Goal: Information Seeking & Learning: Check status

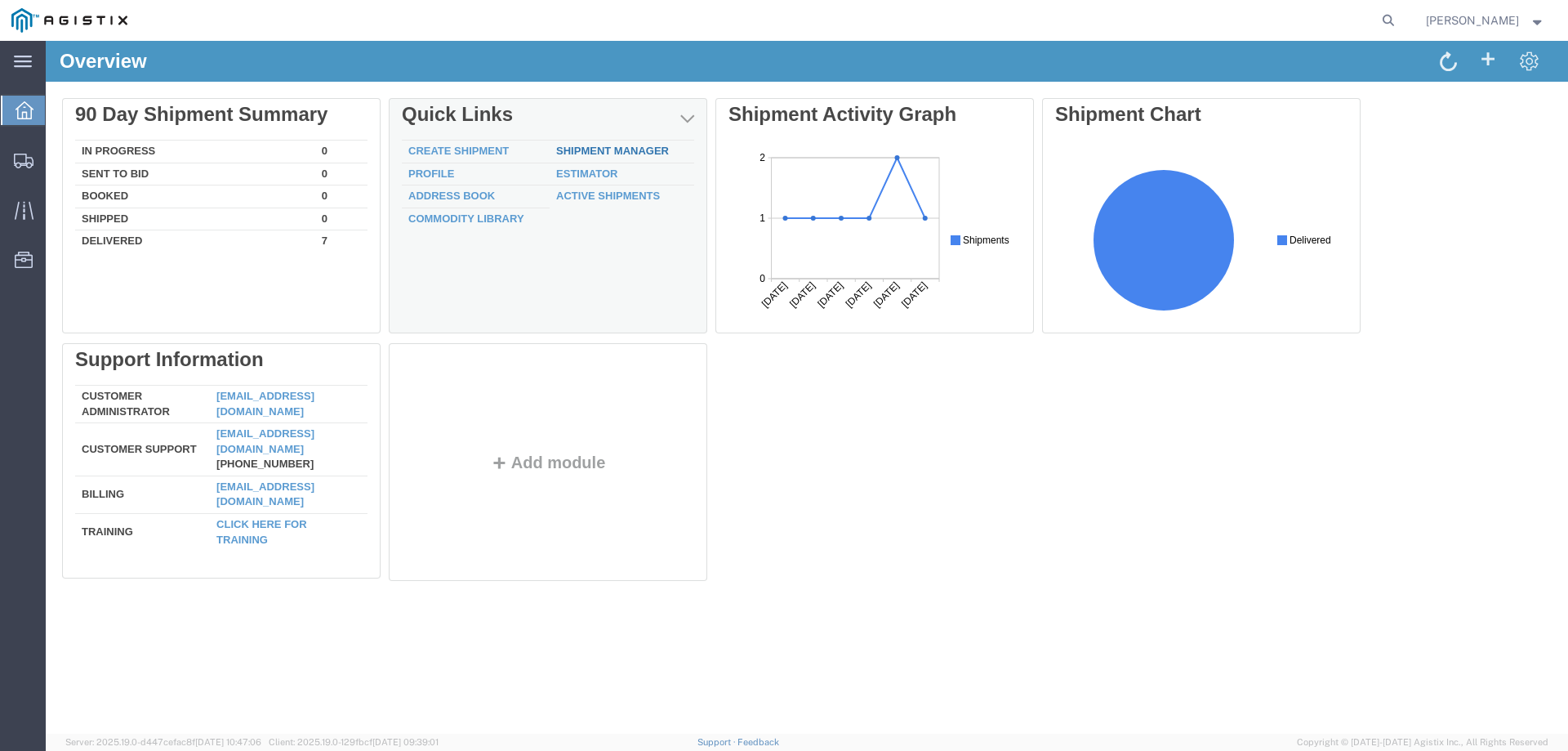
click at [612, 153] on link "Shipment Manager" at bounding box center [612, 150] width 112 height 12
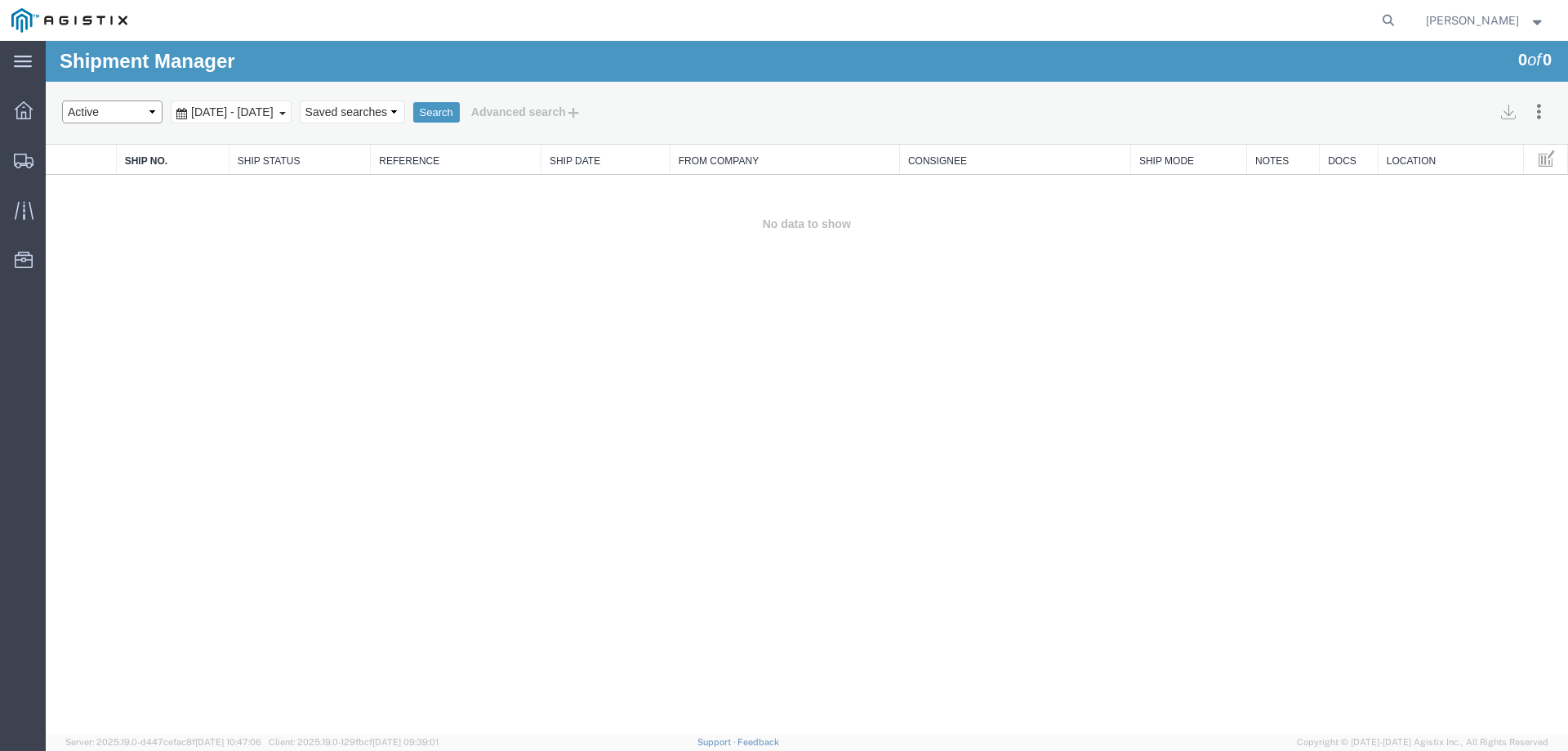
click at [148, 112] on select "Select status Active All Shipments Approved Booked Canceled Delivered Denied Ne…" at bounding box center [111, 111] width 100 height 22
select select "ALL"
click at [62, 100] on select "Select status Active All Shipments Approved Booked Canceled Delivered Denied Ne…" at bounding box center [111, 111] width 100 height 22
click at [291, 112] on div "[DATE] - [DATE]" at bounding box center [230, 111] width 121 height 22
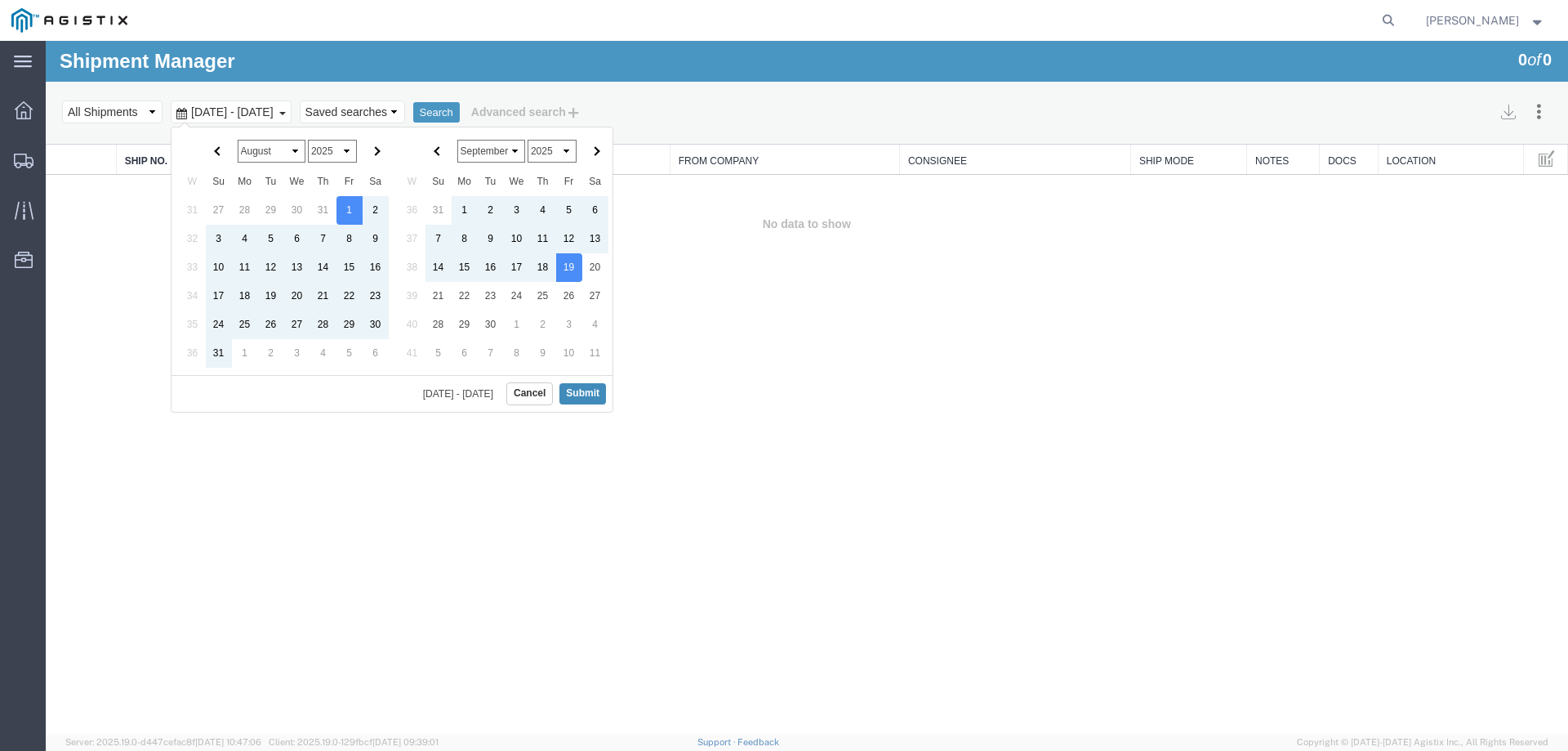
click at [571, 398] on button "Submit" at bounding box center [583, 393] width 47 height 21
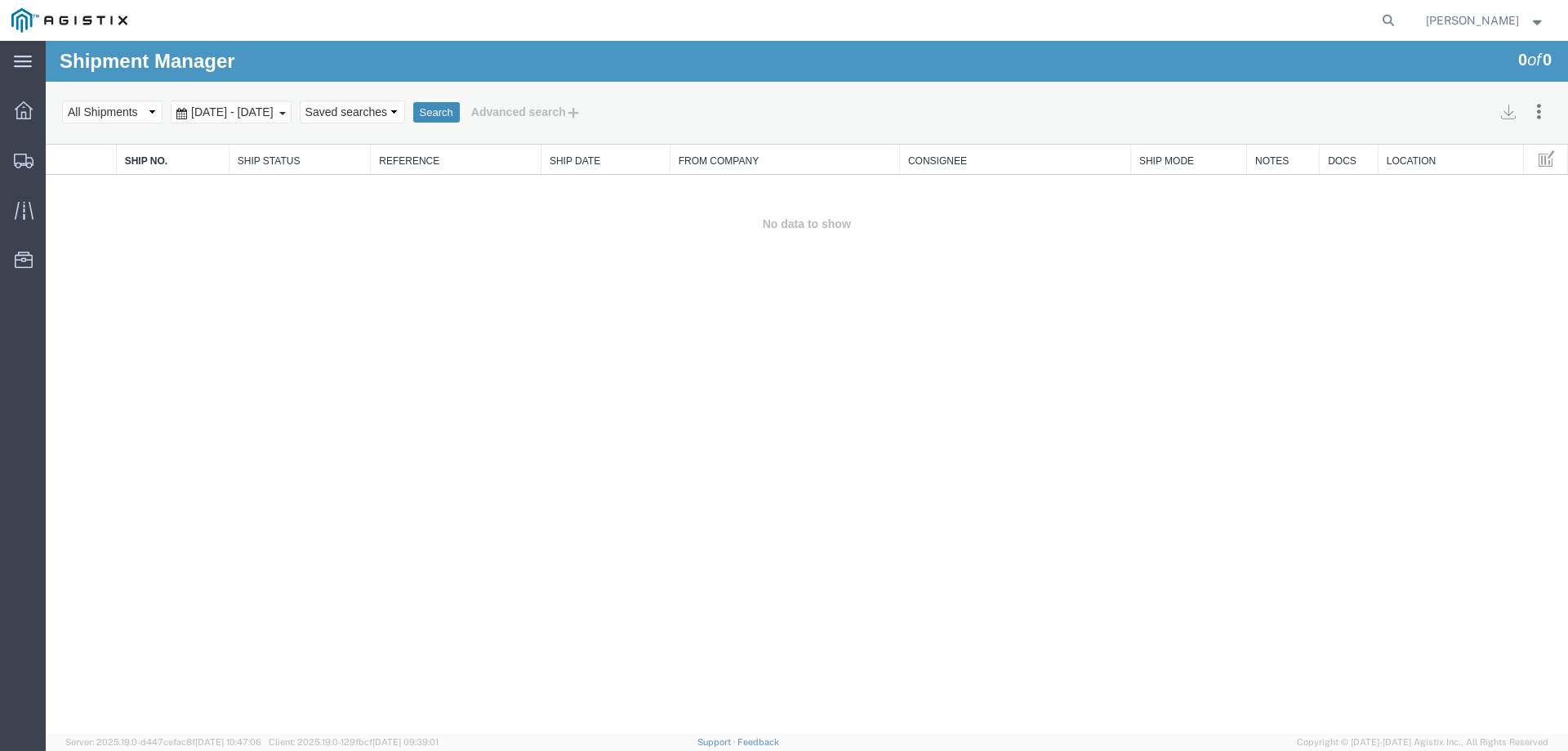
click at [460, 110] on button "Search" at bounding box center [436, 112] width 47 height 22
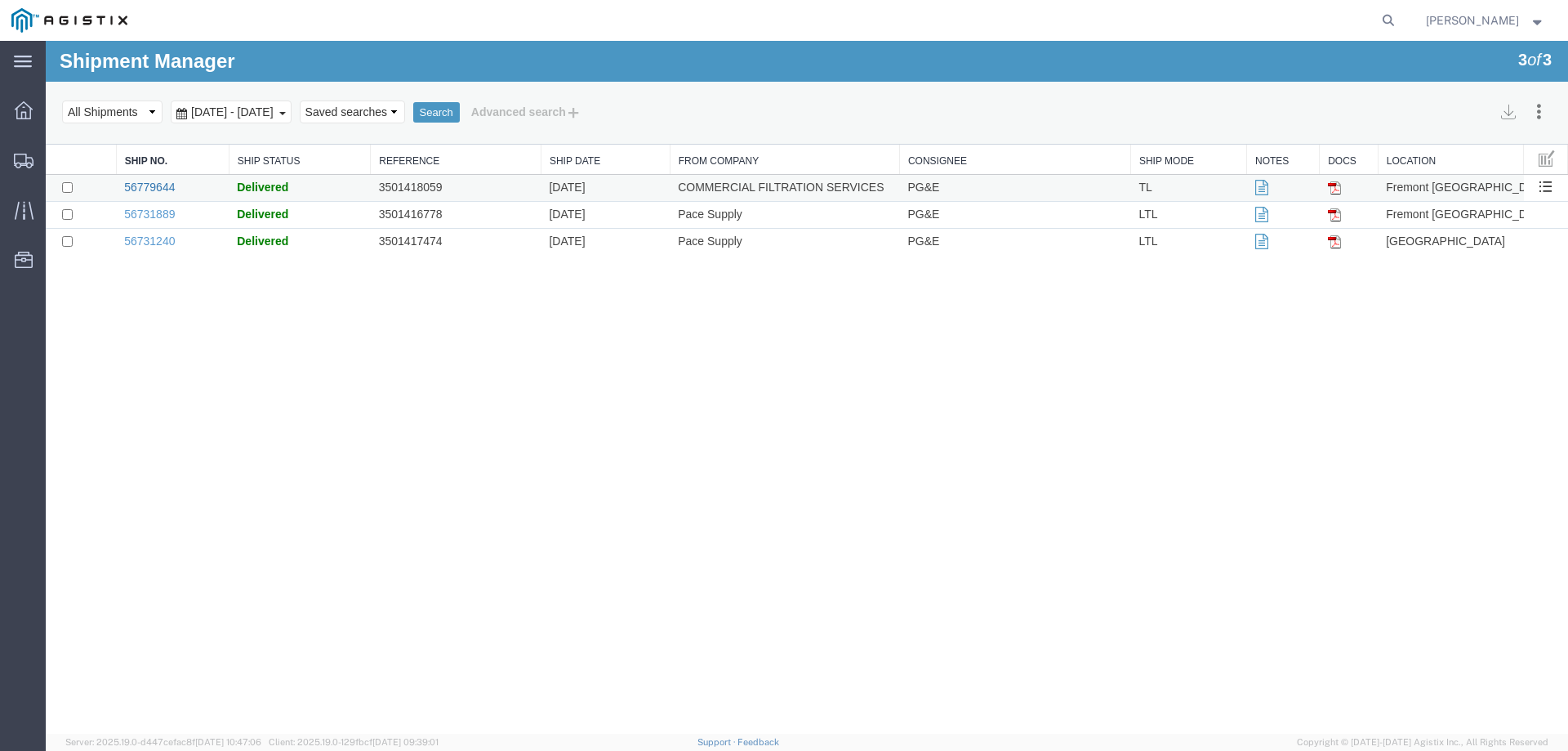
click at [137, 188] on link "56779644" at bounding box center [150, 187] width 51 height 13
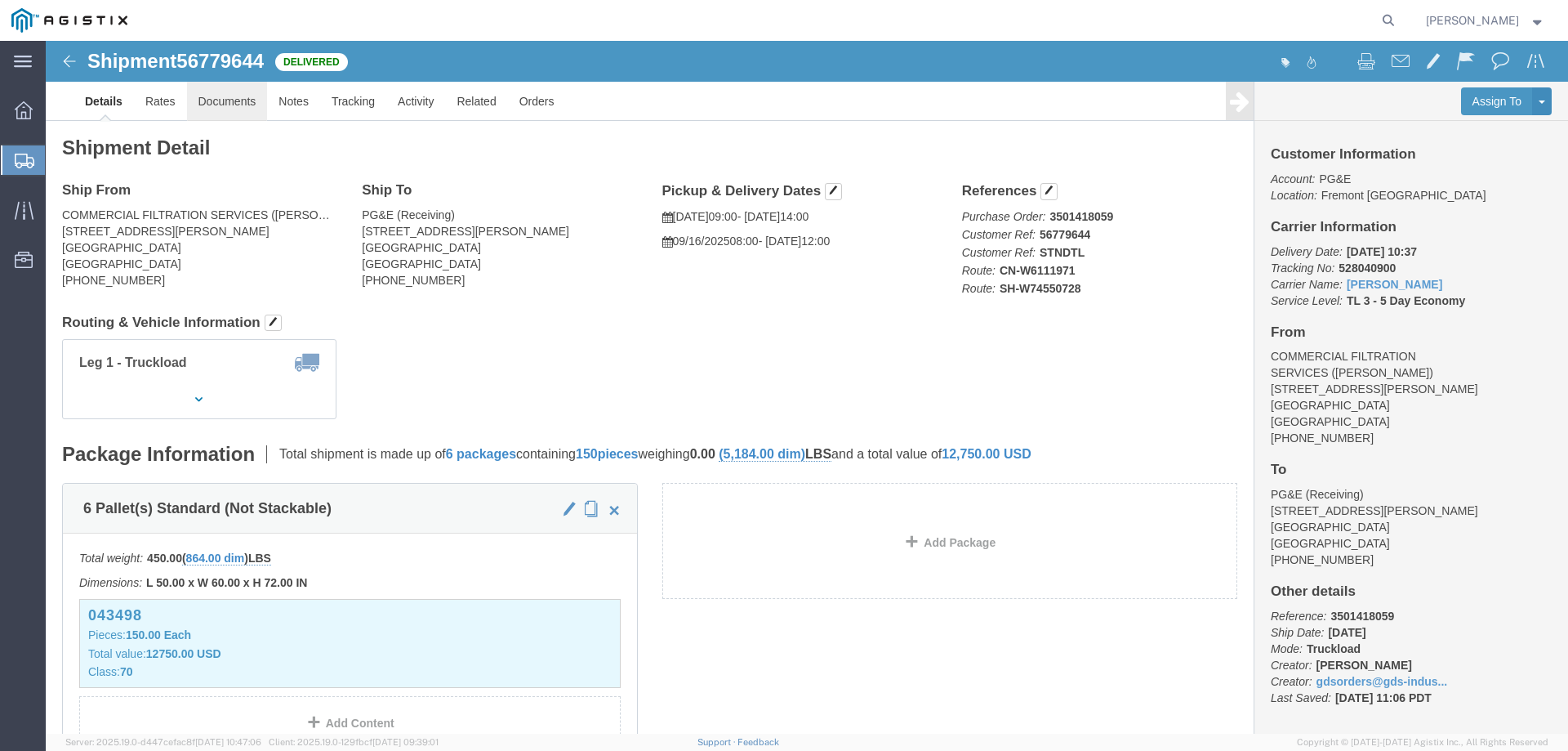
click link "Documents"
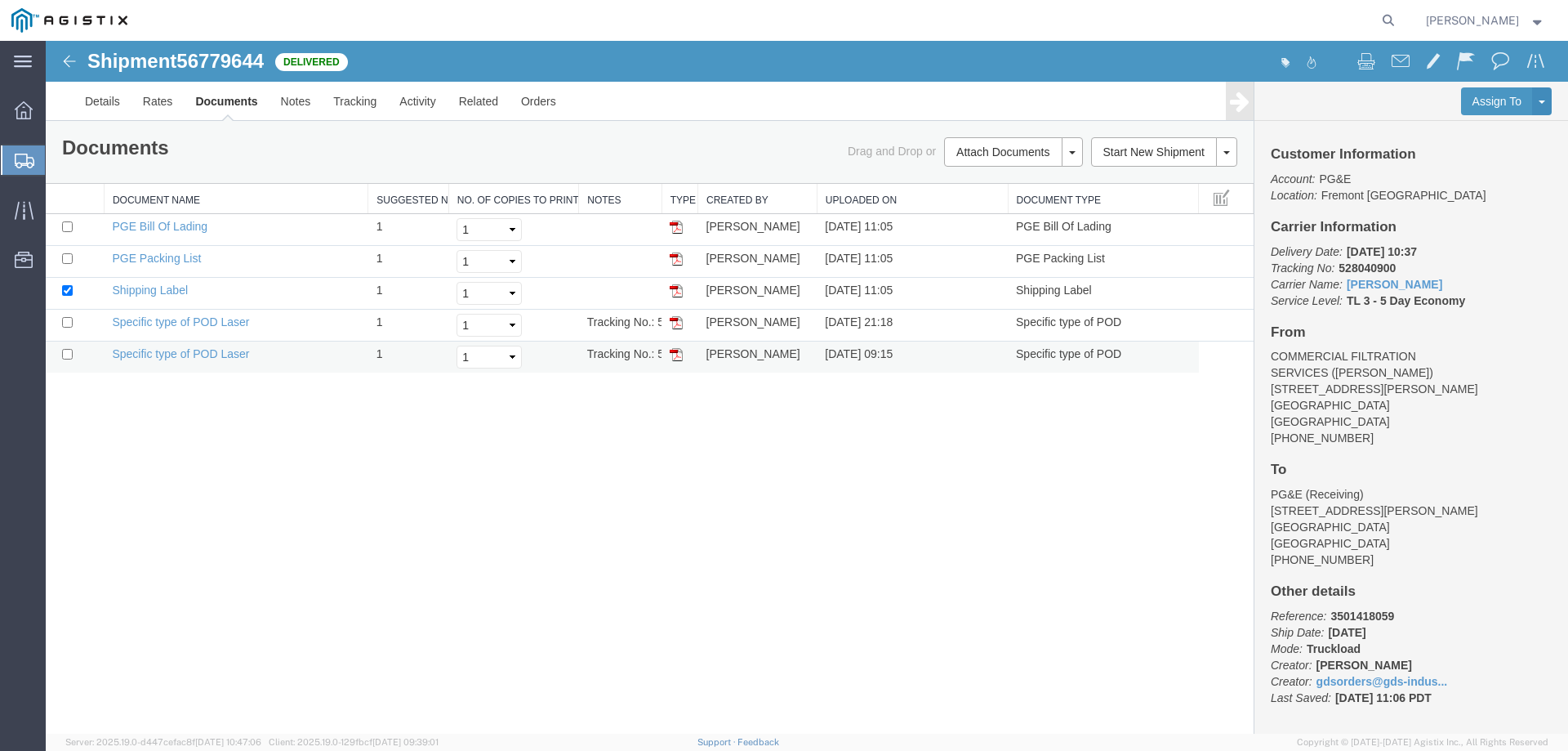
click at [674, 360] on img at bounding box center [676, 355] width 13 height 13
click at [680, 324] on img at bounding box center [676, 323] width 13 height 13
click at [73, 66] on img at bounding box center [69, 61] width 20 height 20
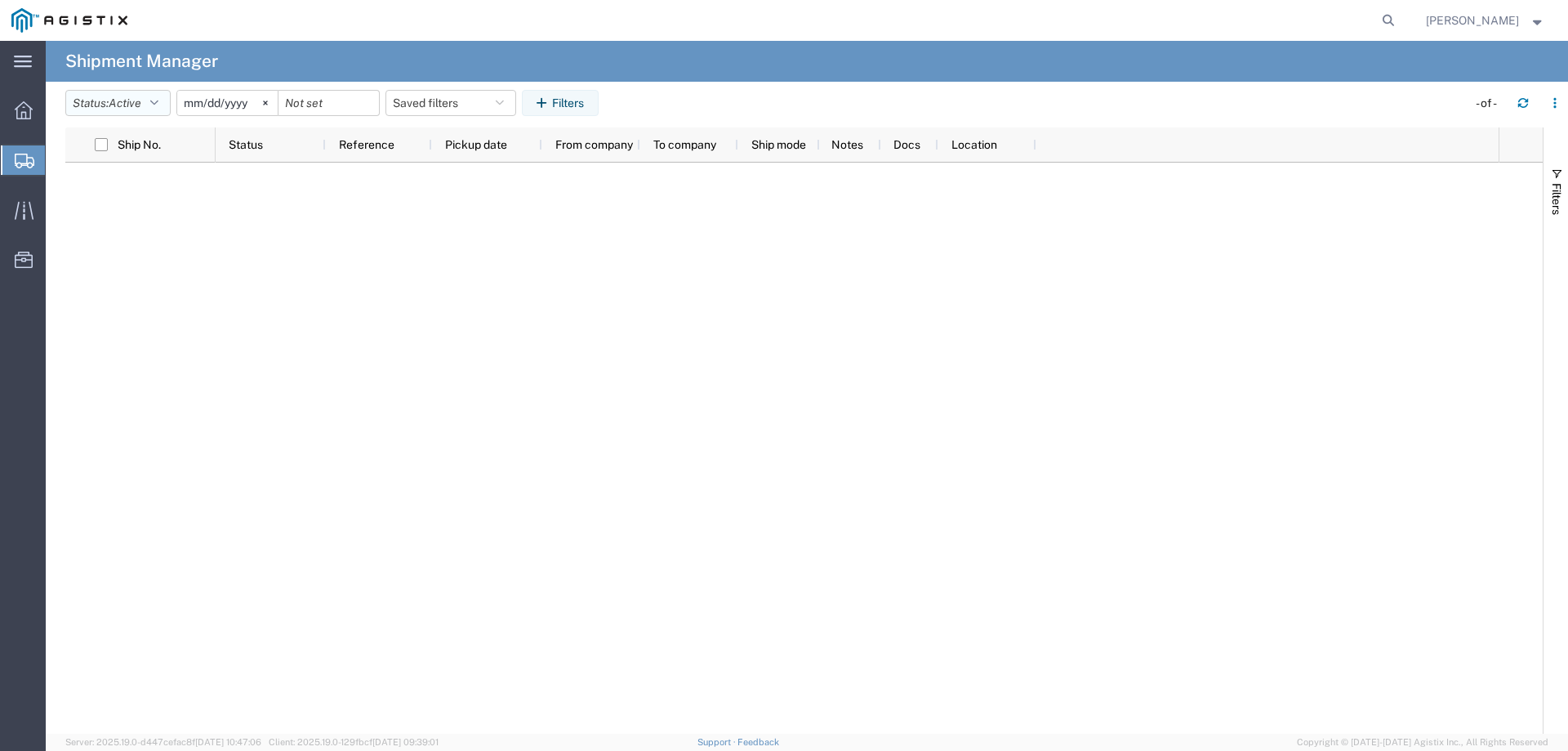
click at [127, 103] on span "Active" at bounding box center [125, 103] width 33 height 13
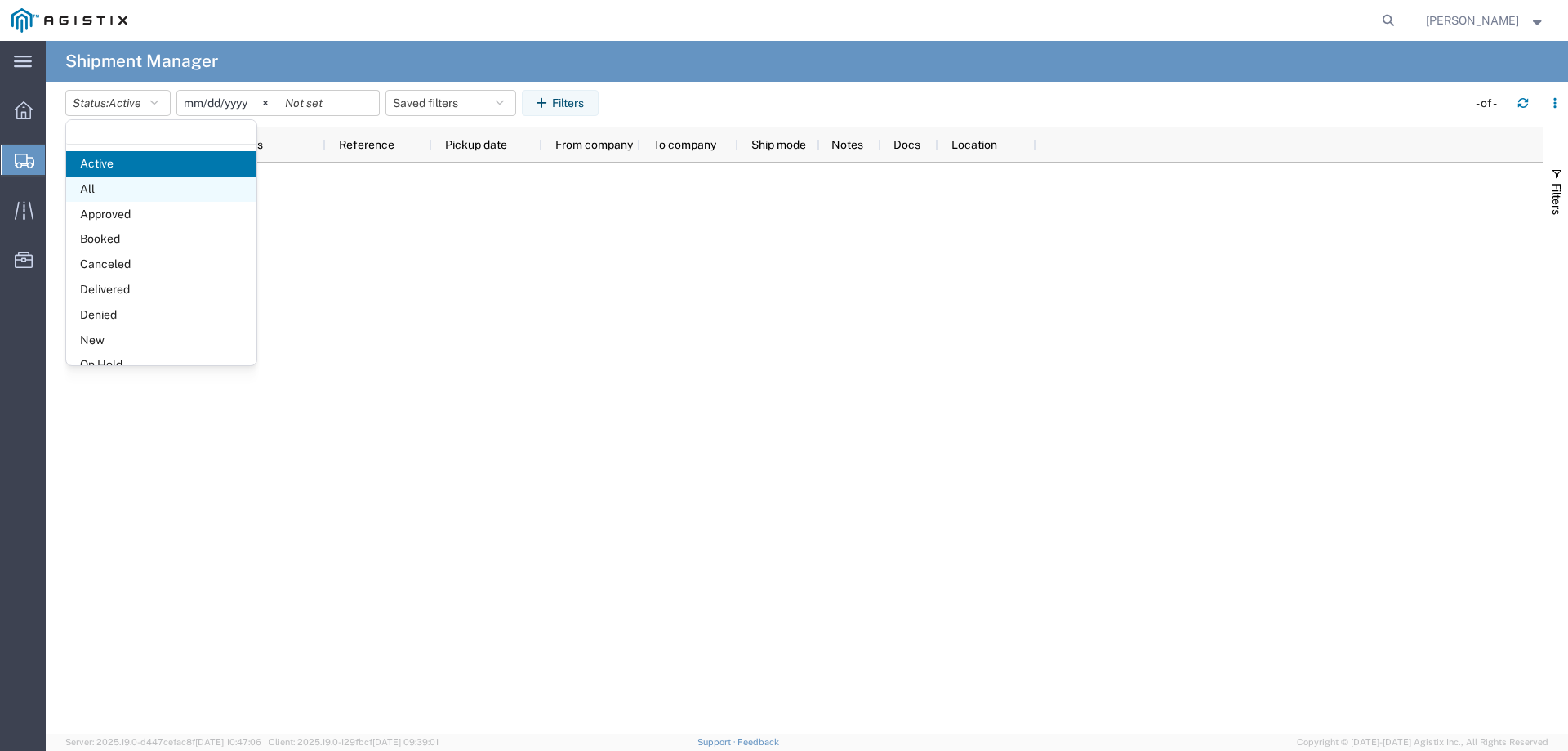
click at [123, 190] on span "All" at bounding box center [161, 188] width 190 height 25
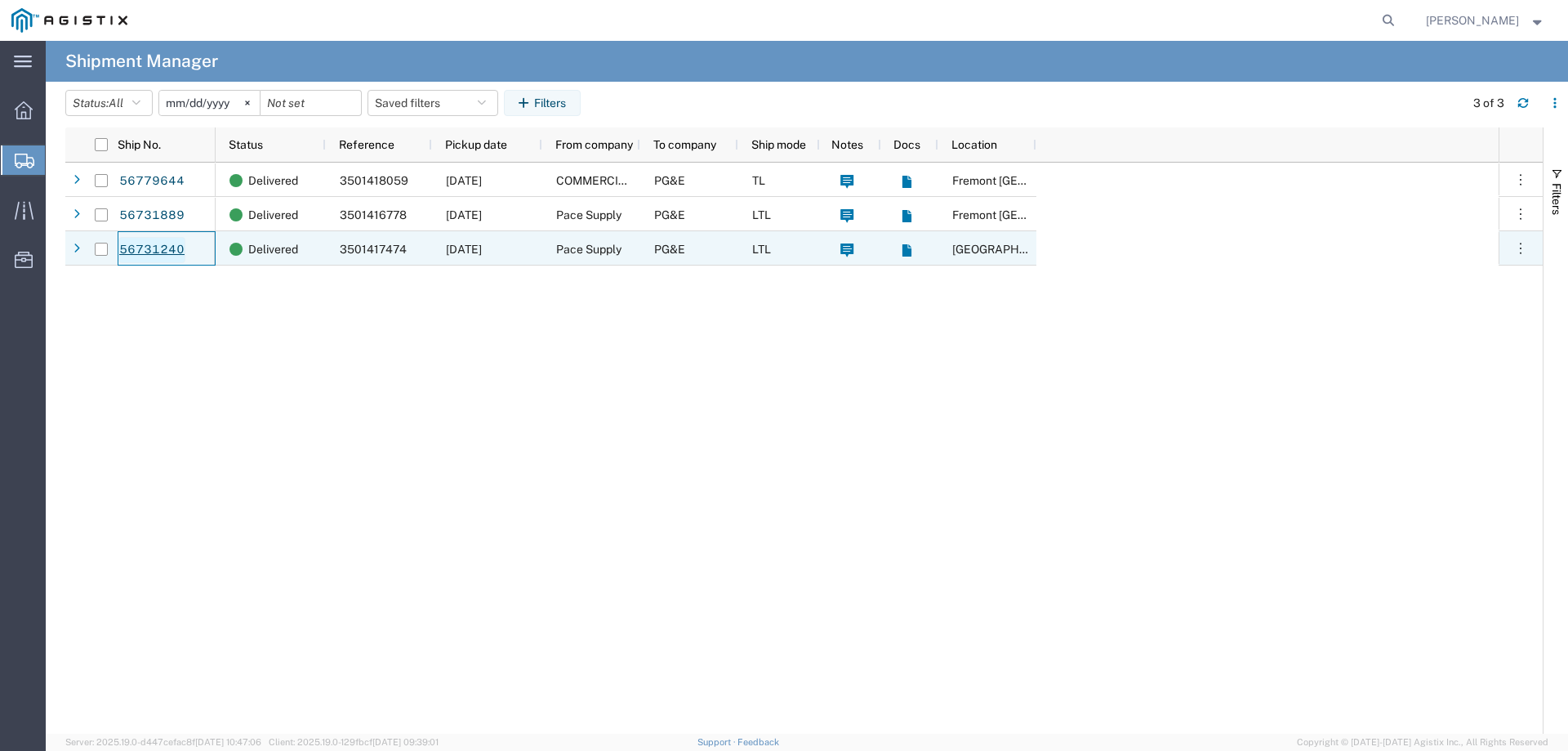
click at [144, 245] on link "56731240" at bounding box center [152, 250] width 67 height 26
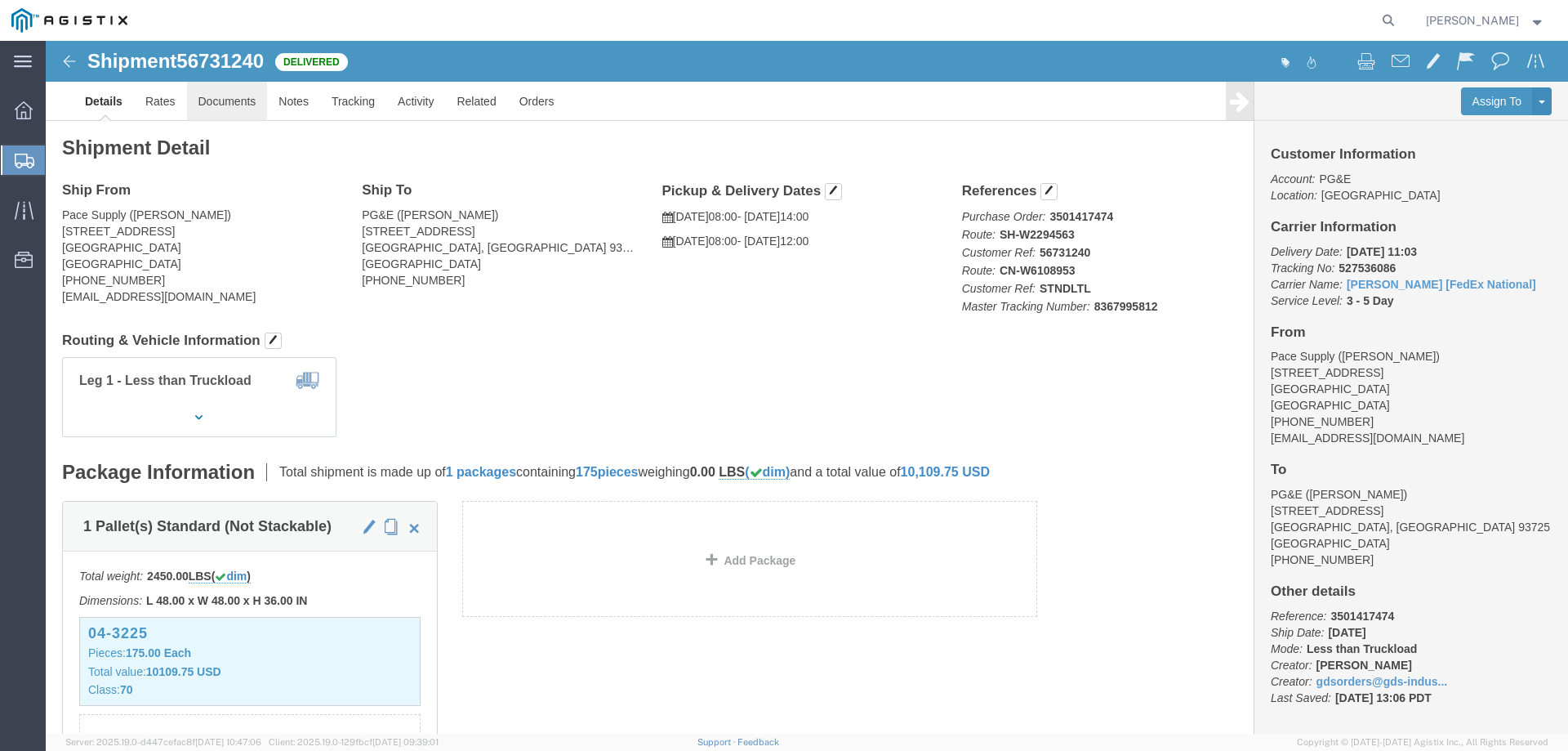
click link "Documents"
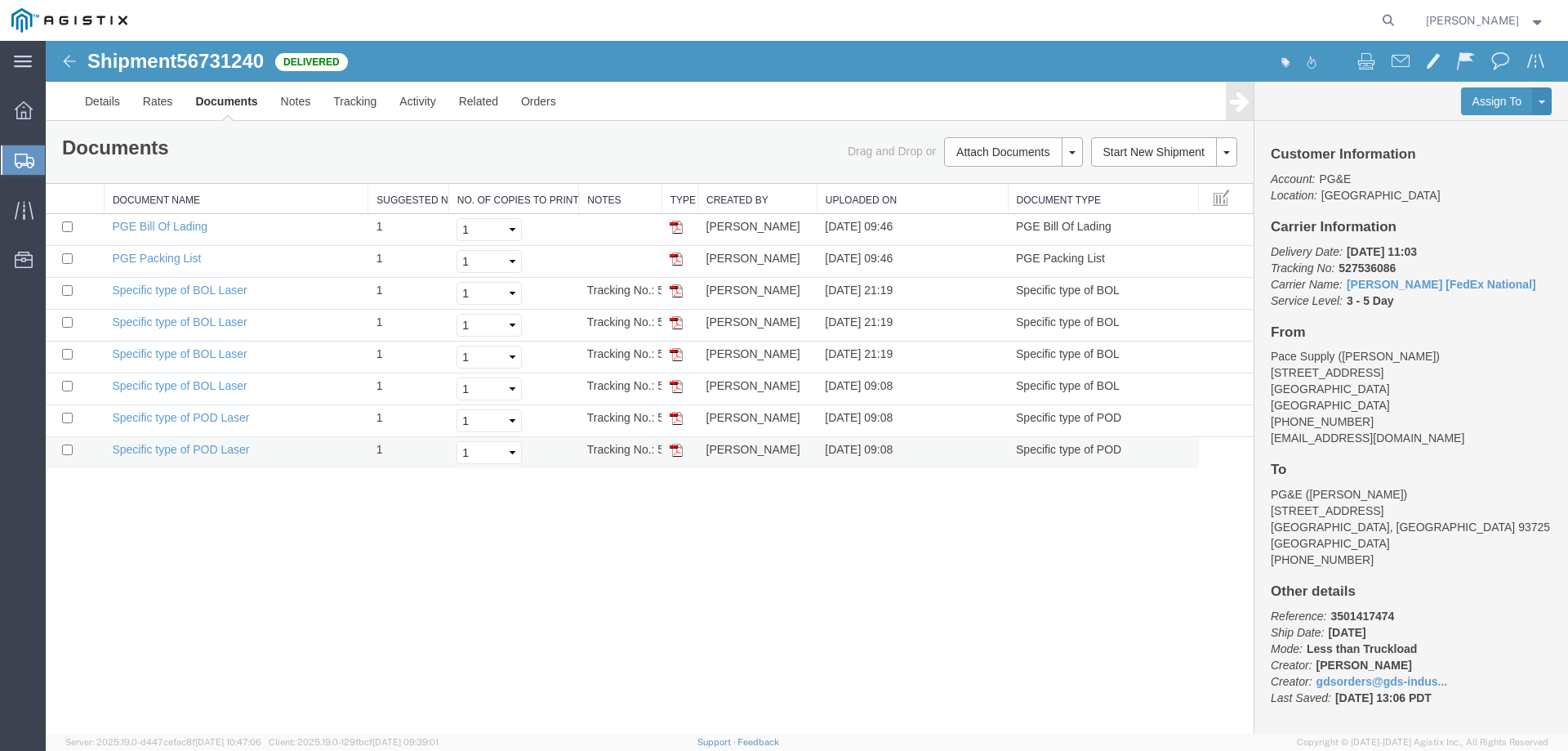
click at [670, 449] on img at bounding box center [676, 450] width 13 height 13
click at [63, 61] on img at bounding box center [69, 61] width 20 height 20
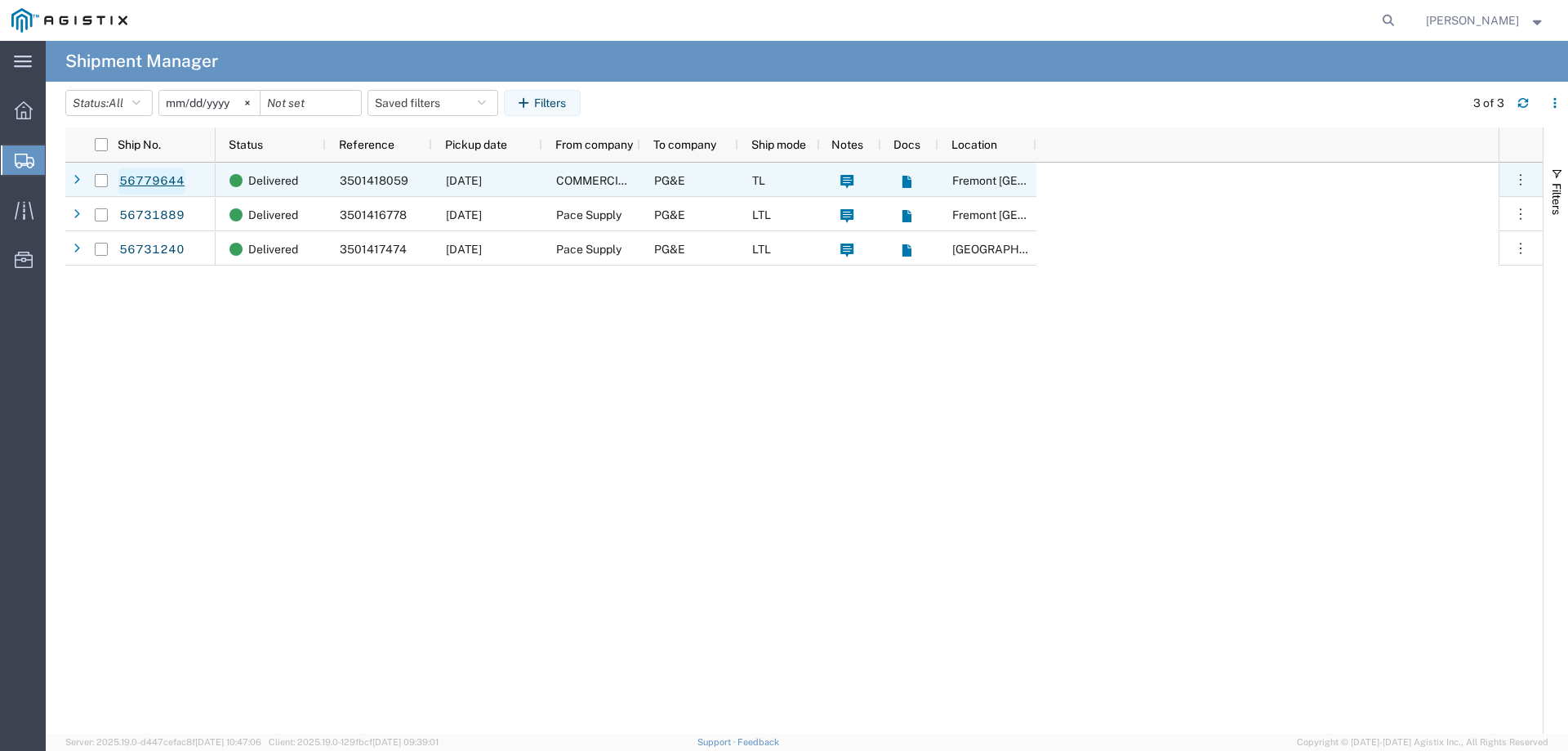
click at [155, 180] on link "56779644" at bounding box center [152, 182] width 67 height 26
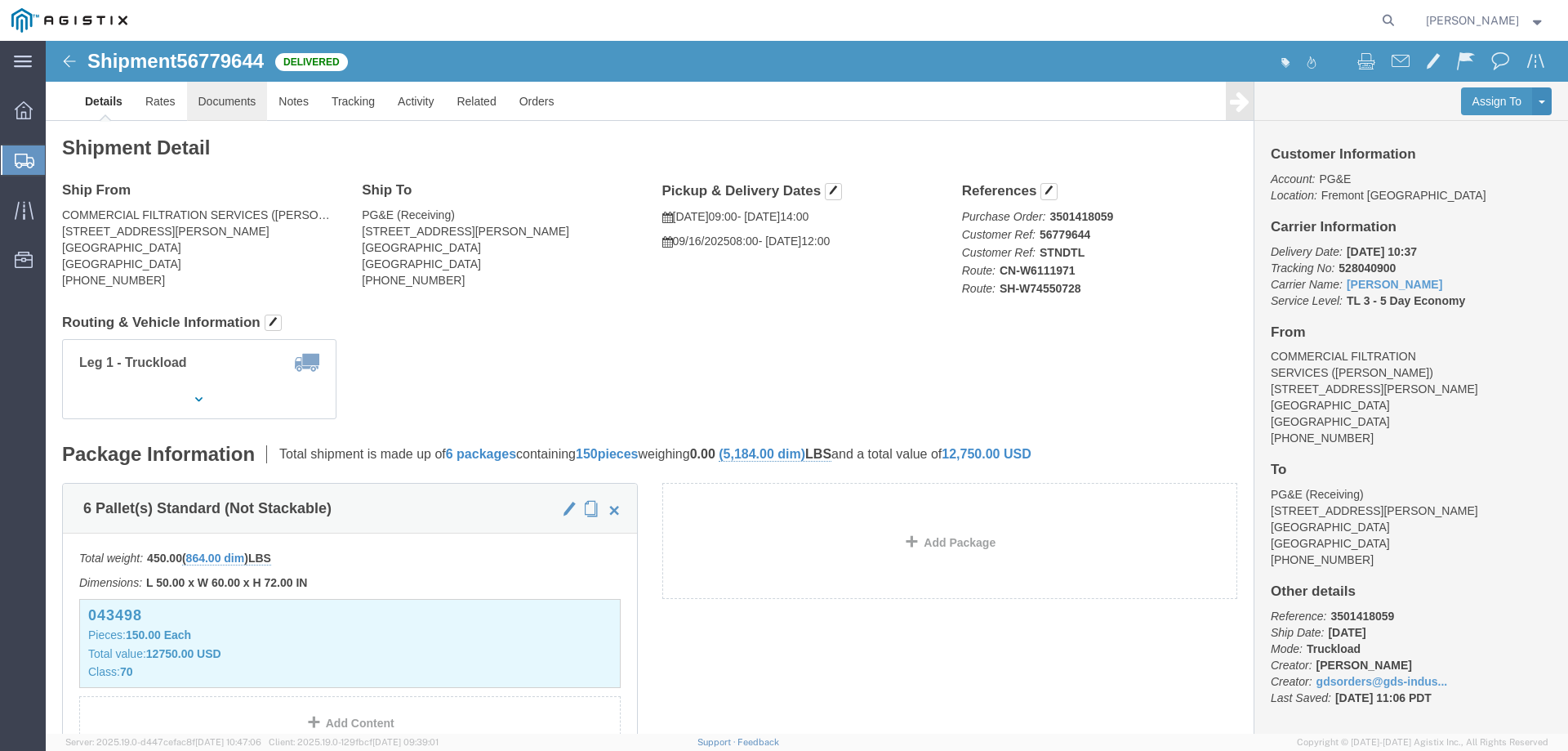
click link "Documents"
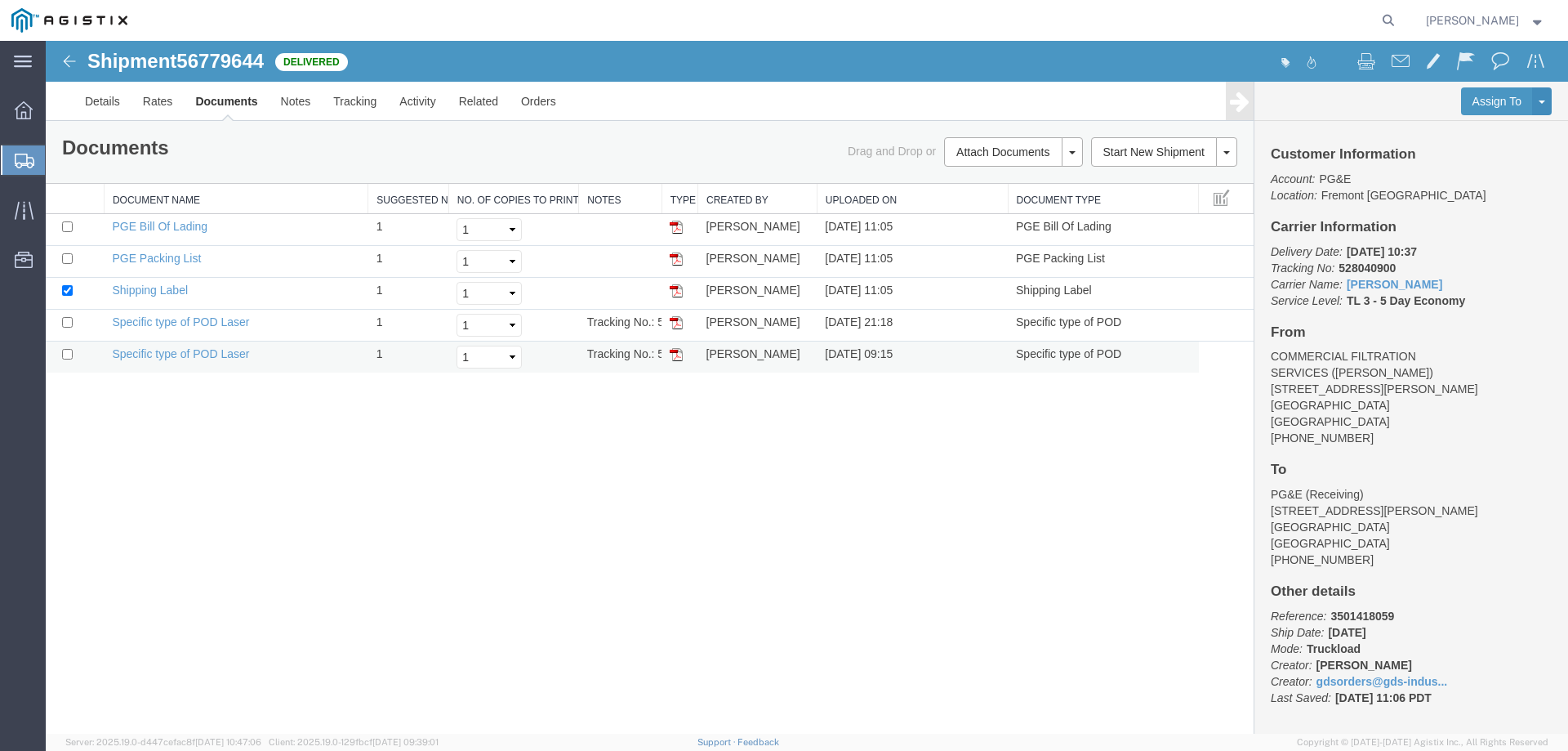
click at [677, 356] on img at bounding box center [676, 355] width 13 height 13
